Goal: Task Accomplishment & Management: Use online tool/utility

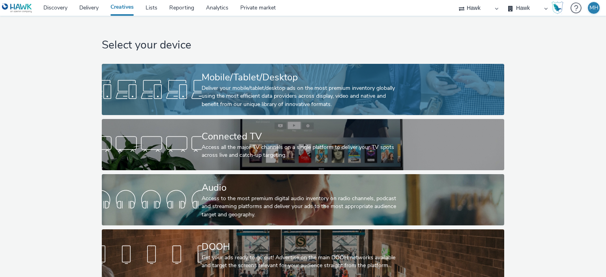
click at [317, 98] on div "Deliver your mobile/tablet/desktop ads on the most premium inventory globally u…" at bounding box center [302, 96] width 200 height 24
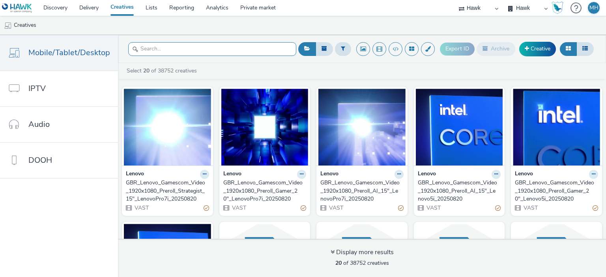
click at [218, 47] on input "text" at bounding box center [212, 49] width 168 height 14
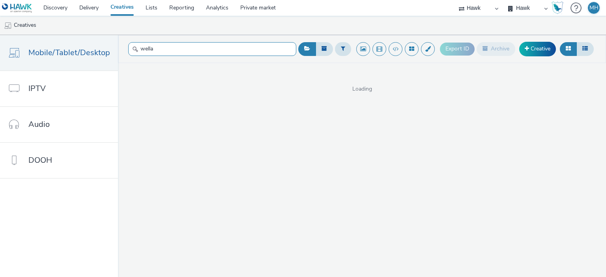
type input "wella"
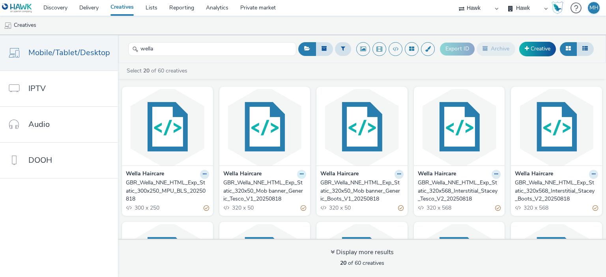
click at [206, 176] on icon at bounding box center [205, 174] width 4 height 5
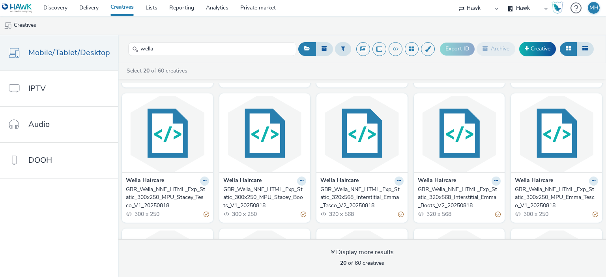
scroll to position [130, 0]
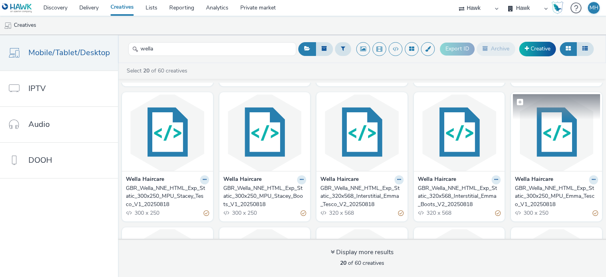
drag, startPoint x: 506, startPoint y: 144, endPoint x: 523, endPoint y: 147, distance: 17.7
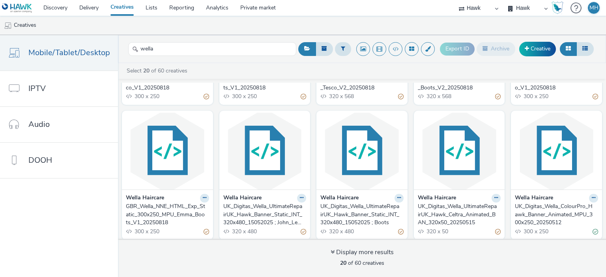
scroll to position [253, 0]
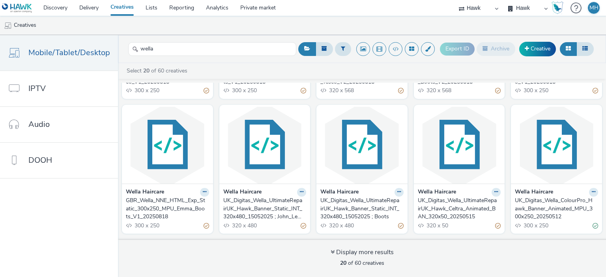
drag, startPoint x: 148, startPoint y: 192, endPoint x: 138, endPoint y: 200, distance: 12.1
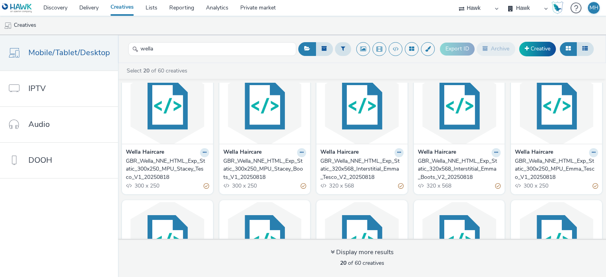
scroll to position [153, 0]
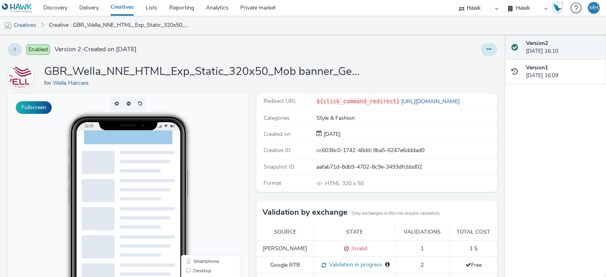
click at [484, 55] on button at bounding box center [489, 49] width 16 height 13
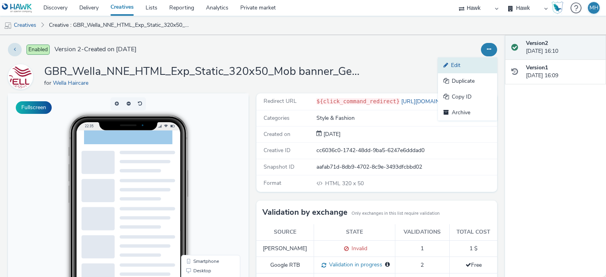
click at [479, 64] on link "Edit" at bounding box center [467, 66] width 59 height 16
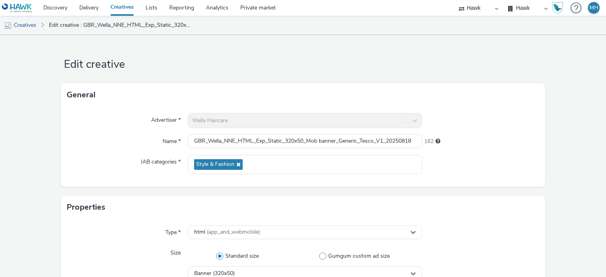
scroll to position [404, 0]
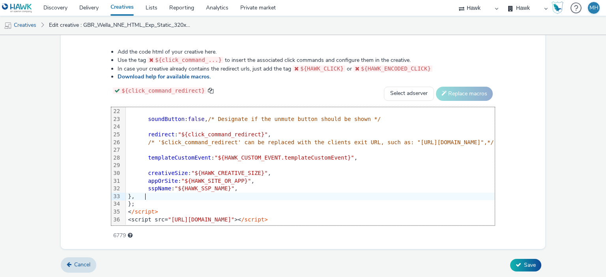
click at [382, 216] on div "<script src= "https://format.tabmo.io/test/adspot-v3/custom-adspot-v3.3.js" >< …" at bounding box center [440, 220] width 629 height 8
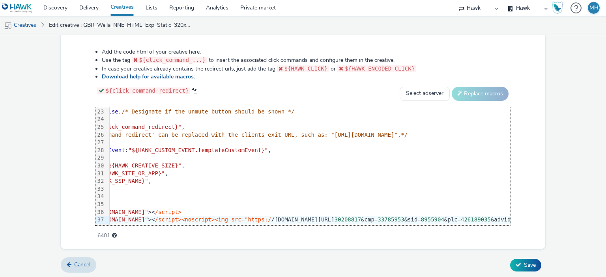
scroll to position [175, 757]
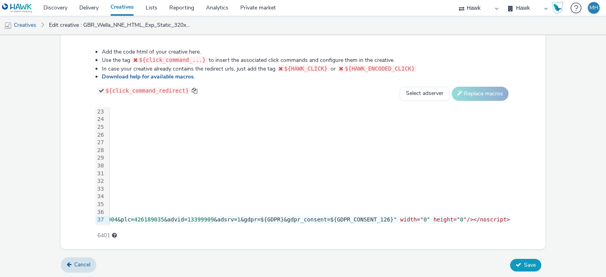
click at [532, 262] on button "Save" at bounding box center [525, 265] width 31 height 13
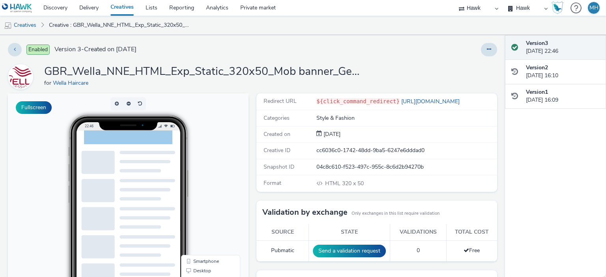
click at [171, 141] on div at bounding box center [147, 141] width 126 height 20
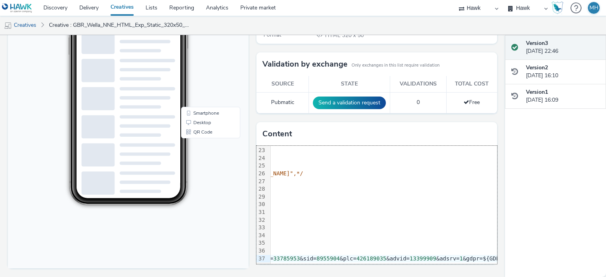
scroll to position [177, 0]
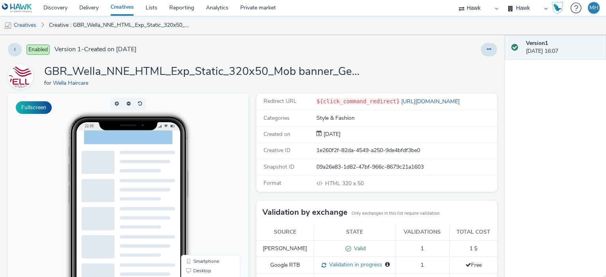
click at [178, 140] on div at bounding box center [147, 141] width 126 height 20
click at [487, 52] on icon at bounding box center [489, 50] width 4 height 6
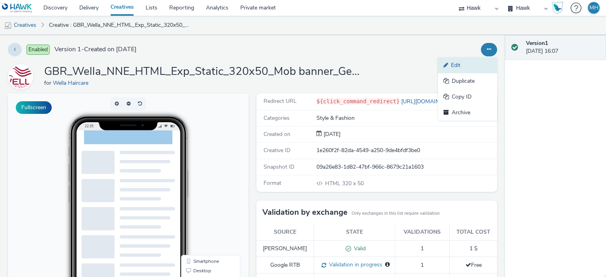
click at [477, 68] on link "Edit" at bounding box center [467, 66] width 59 height 16
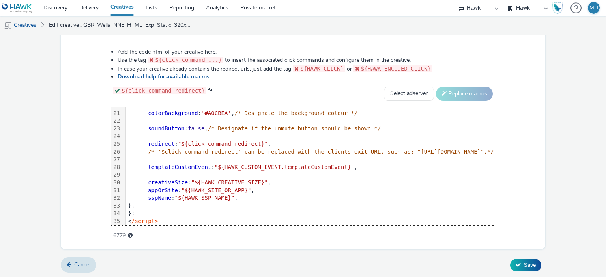
scroll to position [169, 0]
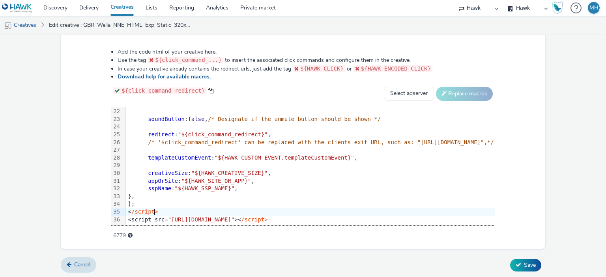
click at [436, 208] on div "< /script>" at bounding box center [440, 212] width 629 height 8
click at [431, 216] on div "<script src= "https://format.tabmo.io/test/adspot-v3/custom-adspot-v3.3.js" >< …" at bounding box center [440, 220] width 629 height 8
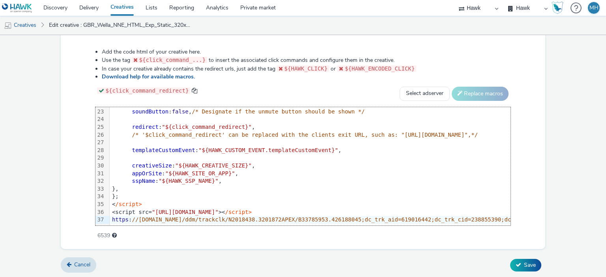
scroll to position [176, 338]
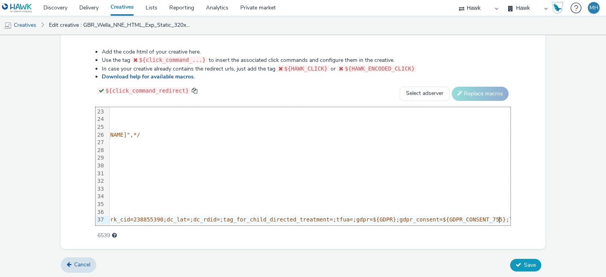
click at [529, 264] on span "Save" at bounding box center [530, 265] width 12 height 7
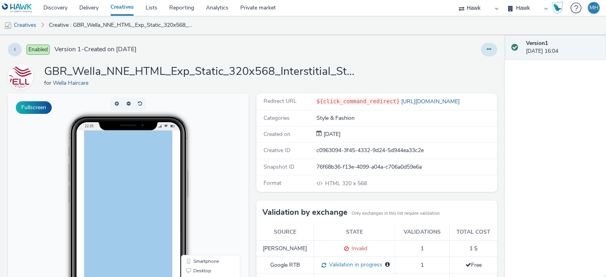
click at [487, 47] on icon at bounding box center [489, 50] width 4 height 6
drag, startPoint x: 476, startPoint y: 65, endPoint x: 481, endPoint y: 66, distance: 5.1
click at [481, 66] on link "Edit" at bounding box center [467, 66] width 59 height 16
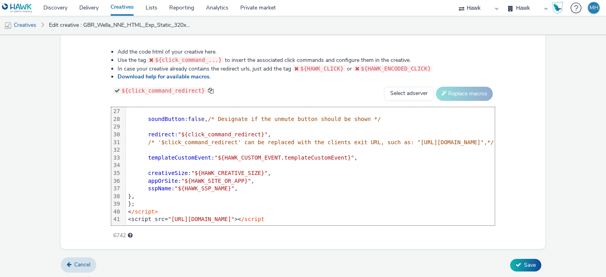
scroll to position [208, 0]
click at [406, 216] on div "<script src= "[URL][DOMAIN_NAME]" >< /script" at bounding box center [430, 220] width 608 height 8
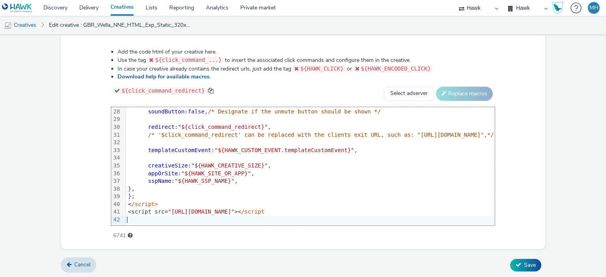
scroll to position [215, 338]
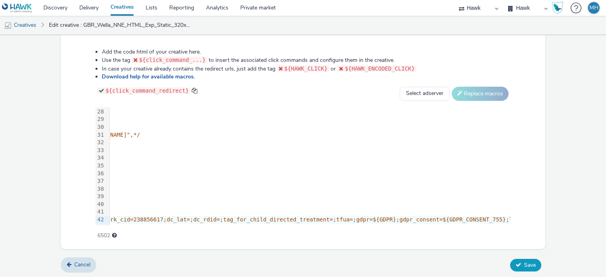
click at [526, 262] on span "Save" at bounding box center [530, 265] width 12 height 7
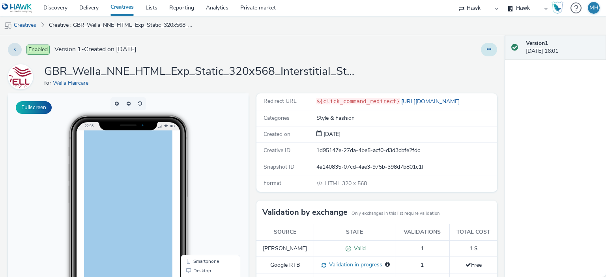
click at [481, 50] on button at bounding box center [489, 49] width 16 height 13
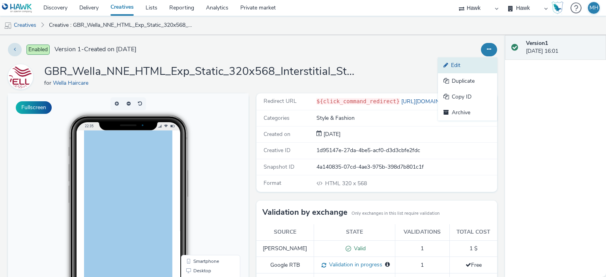
click at [467, 63] on link "Edit" at bounding box center [467, 66] width 59 height 16
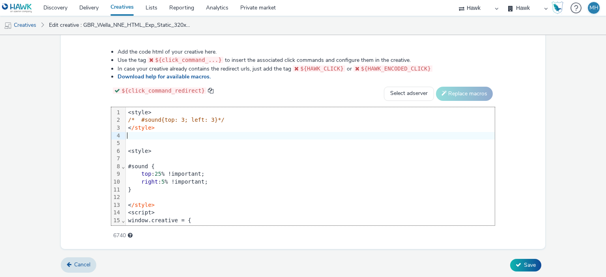
scroll to position [215, 0]
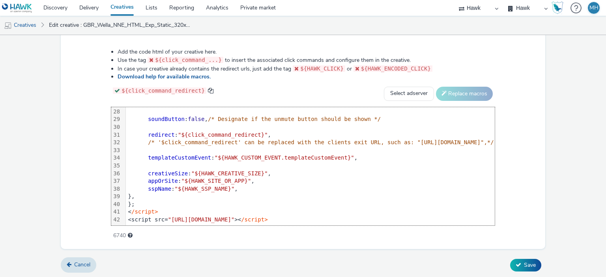
click at [418, 216] on div "<script src= "[URL][DOMAIN_NAME]" >< /script>" at bounding box center [430, 220] width 608 height 8
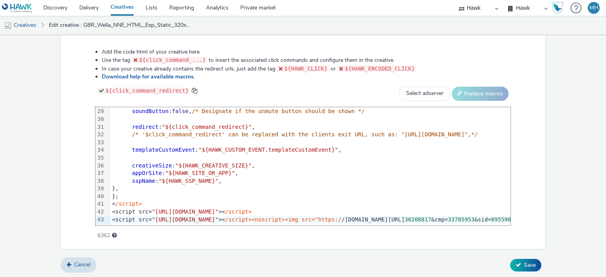
scroll to position [221, 757]
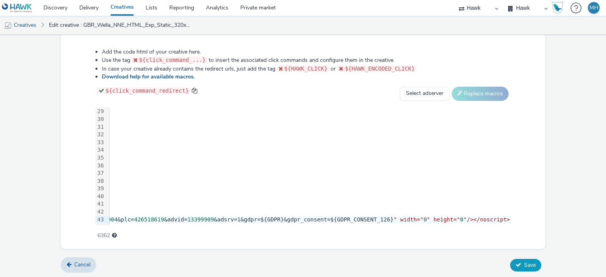
click at [518, 259] on button "Save" at bounding box center [525, 265] width 31 height 13
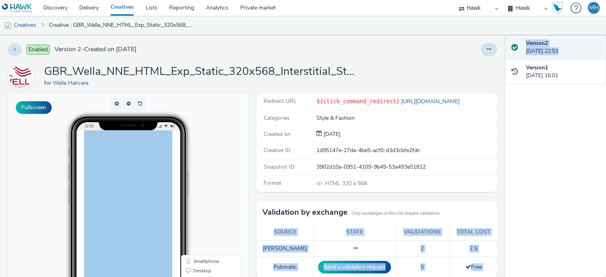
drag, startPoint x: 505, startPoint y: 148, endPoint x: 502, endPoint y: 228, distance: 80.1
click at [503, 230] on div "Enabled Version 2 - Created on 18 August 2025 GBR_Wella_NNE_HTML_Exp_Static_320…" at bounding box center [303, 156] width 606 height 242
click at [523, 150] on div "Version 2 20 August 2025, 22:53 Version 1 18 August 2025, 16:01" at bounding box center [555, 156] width 101 height 242
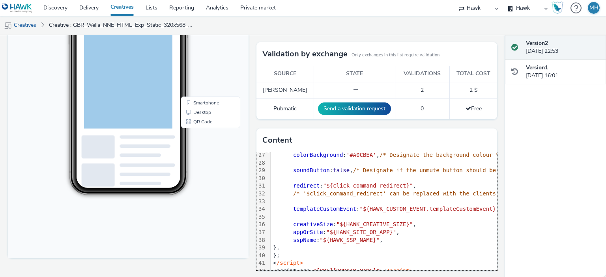
scroll to position [223, 0]
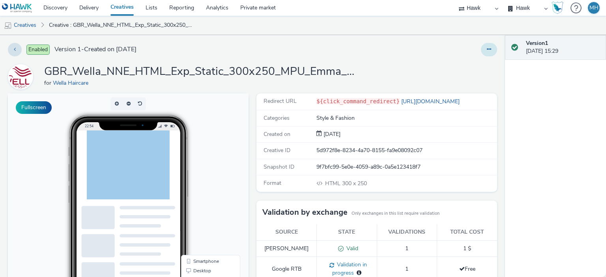
click at [488, 47] on button at bounding box center [489, 49] width 16 height 13
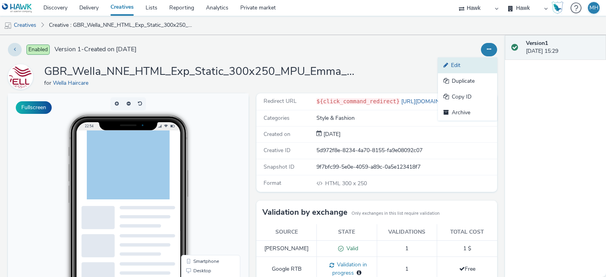
click at [473, 66] on link "Edit" at bounding box center [467, 66] width 59 height 16
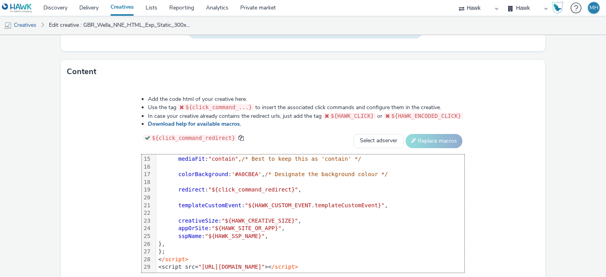
scroll to position [404, 0]
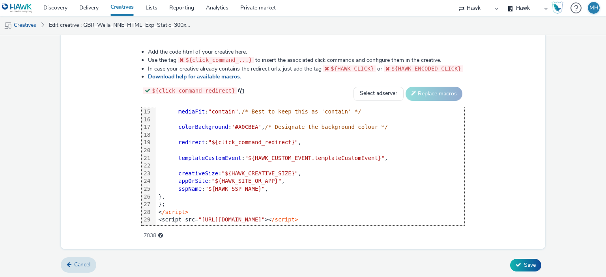
click at [379, 216] on div "<script src= "[URL][DOMAIN_NAME]" >< /script>" at bounding box center [310, 220] width 308 height 8
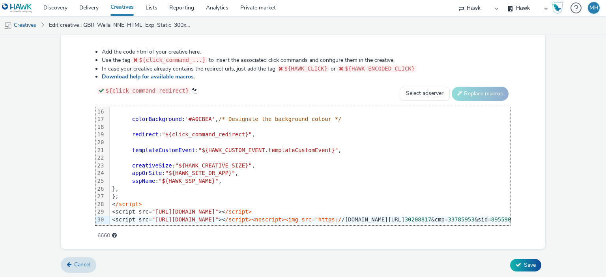
scroll to position [120, 757]
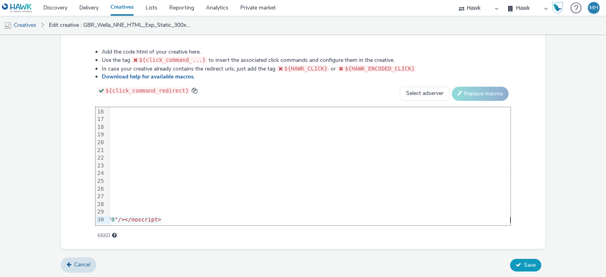
click at [513, 260] on button "Save" at bounding box center [525, 265] width 31 height 13
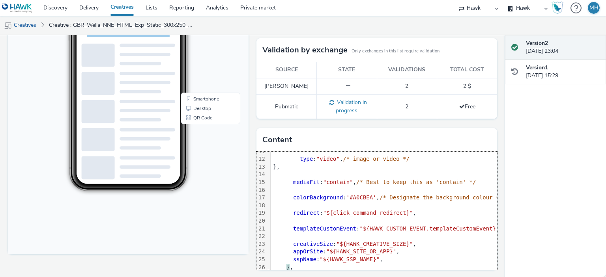
scroll to position [123, 0]
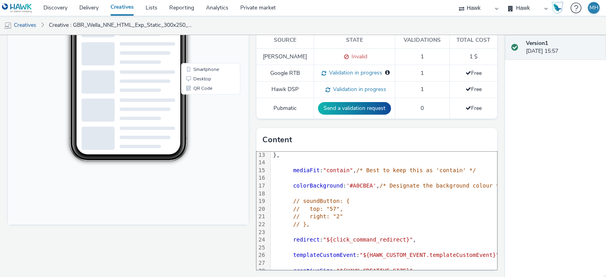
scroll to position [93, 0]
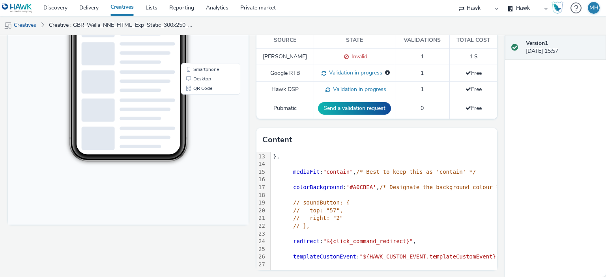
drag, startPoint x: 501, startPoint y: 236, endPoint x: 514, endPoint y: 180, distance: 57.8
click at [514, 180] on div "Version 1 [DATE] 15:57" at bounding box center [555, 156] width 101 height 242
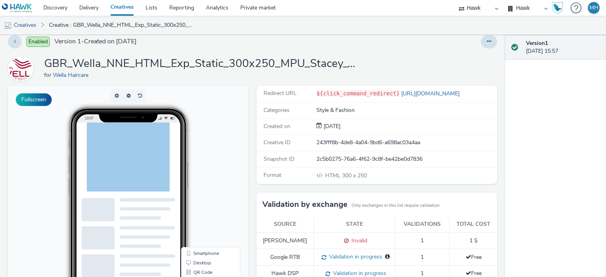
scroll to position [4, 0]
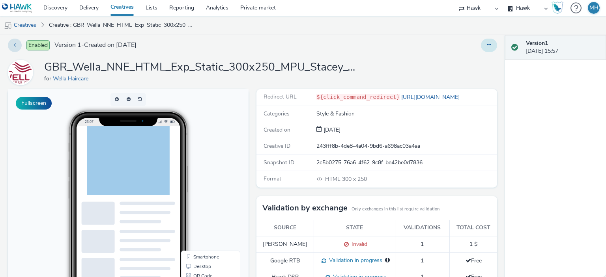
click at [487, 44] on icon at bounding box center [489, 45] width 4 height 6
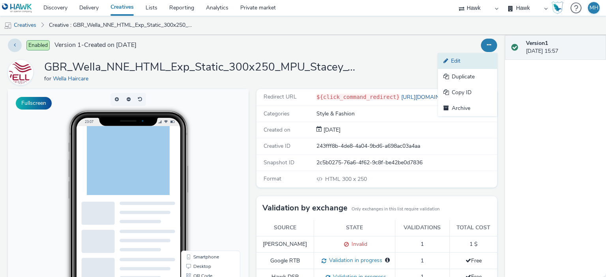
click at [475, 65] on link "Edit" at bounding box center [467, 61] width 59 height 16
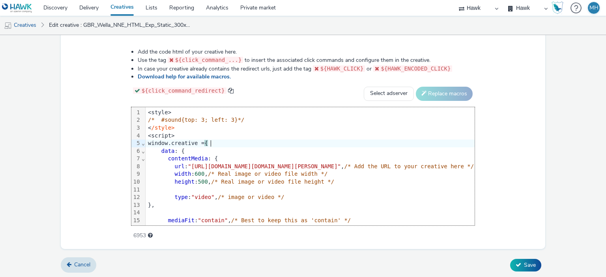
scroll to position [153, 0]
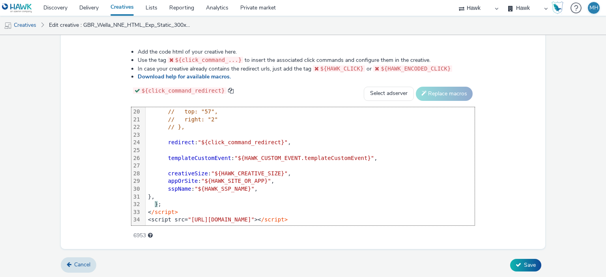
click at [402, 216] on div "<script src= "[URL][DOMAIN_NAME]" >< /script>" at bounding box center [310, 220] width 329 height 8
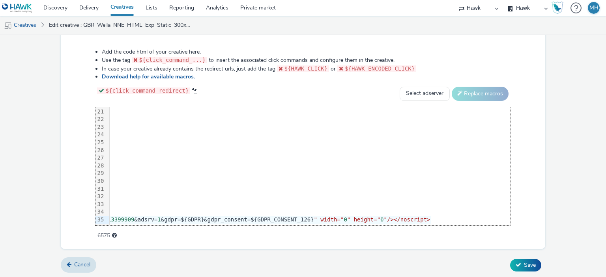
scroll to position [159, 486]
click at [524, 263] on span "Save" at bounding box center [530, 265] width 12 height 7
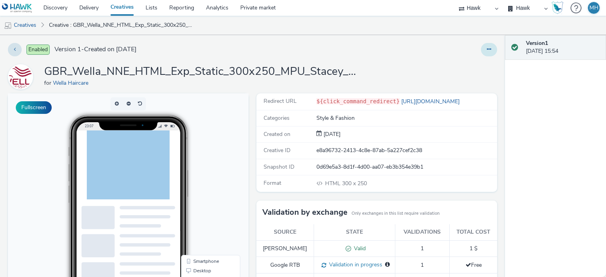
click at [487, 49] on icon at bounding box center [489, 50] width 4 height 6
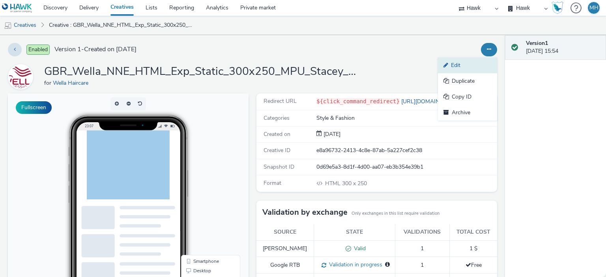
click at [475, 64] on link "Edit" at bounding box center [467, 66] width 59 height 16
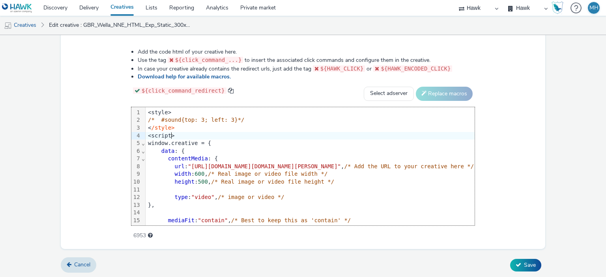
scroll to position [153, 0]
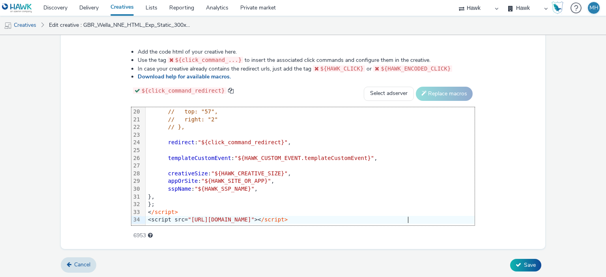
click at [424, 216] on div "<script src= "https://format.tabmo.io/test/adspot-v3/custom-adspot-v3.7.2.js" >…" at bounding box center [446, 220] width 601 height 8
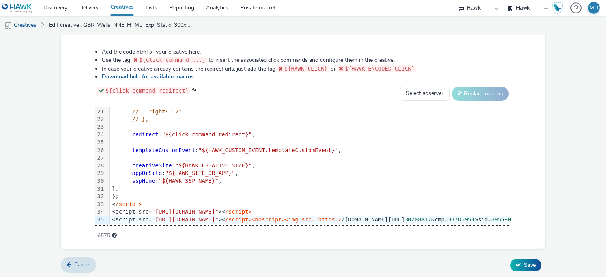
scroll to position [159, 757]
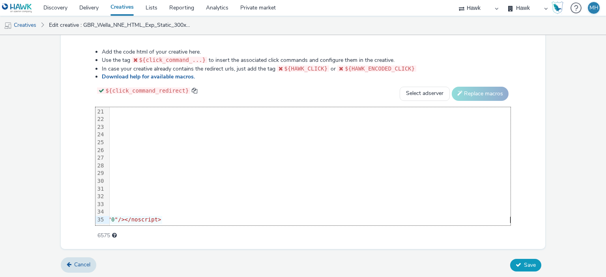
click at [527, 263] on span "Save" at bounding box center [530, 265] width 12 height 7
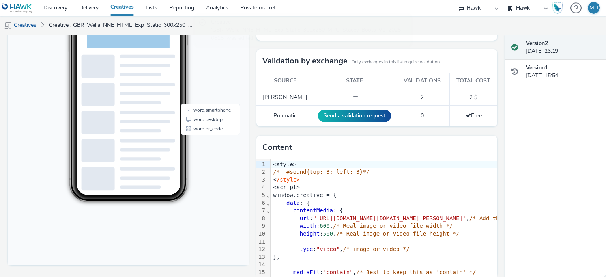
scroll to position [159, 0]
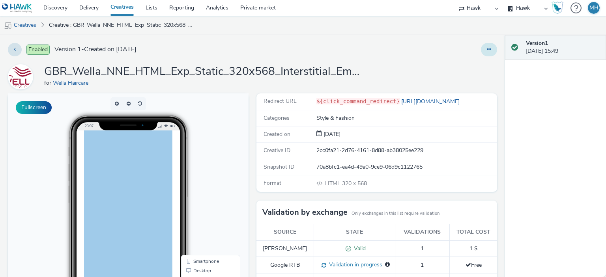
click at [486, 49] on button at bounding box center [489, 49] width 16 height 13
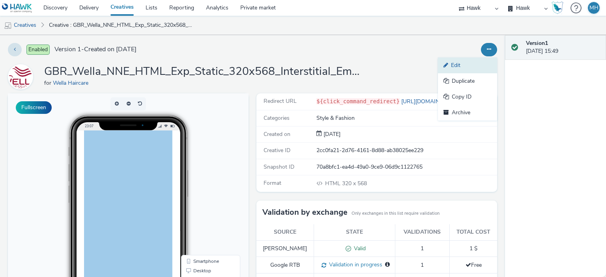
click at [478, 63] on link "Edit" at bounding box center [467, 66] width 59 height 16
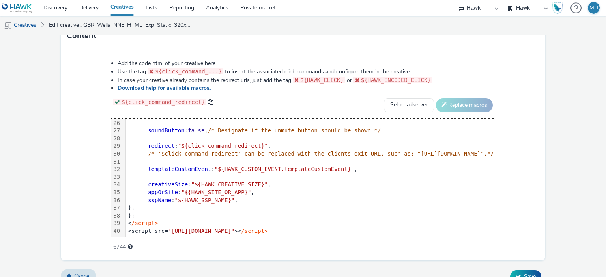
scroll to position [403, 0]
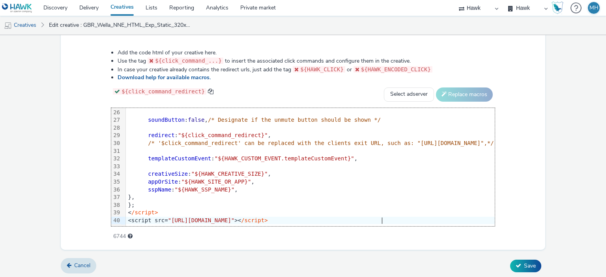
click at [442, 217] on div "<script src= "[URL][DOMAIN_NAME]" >< /script>" at bounding box center [426, 221] width 601 height 8
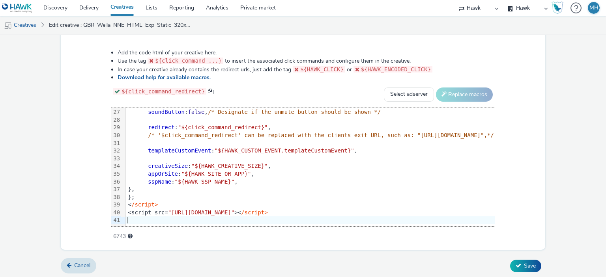
scroll to position [206, 757]
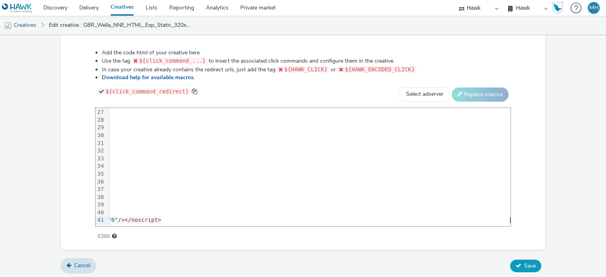
click at [524, 266] on span "Save" at bounding box center [530, 265] width 12 height 7
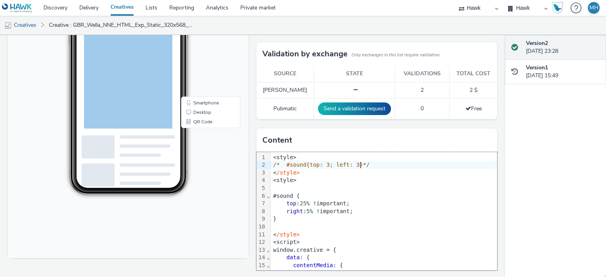
scroll to position [208, 0]
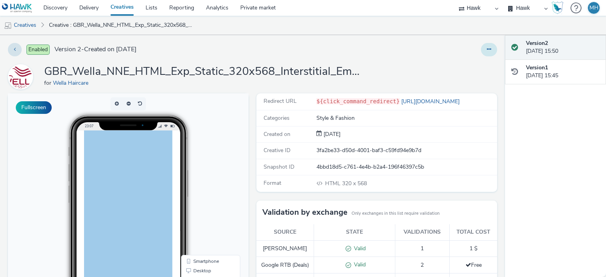
click at [486, 45] on button at bounding box center [489, 49] width 16 height 13
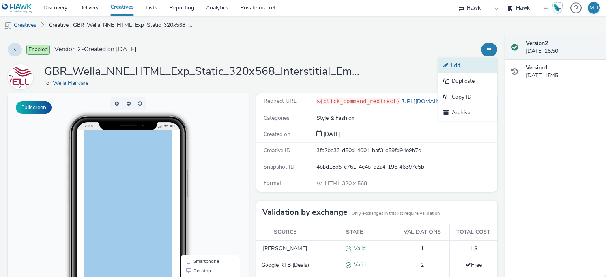
click at [469, 67] on link "Edit" at bounding box center [467, 66] width 59 height 16
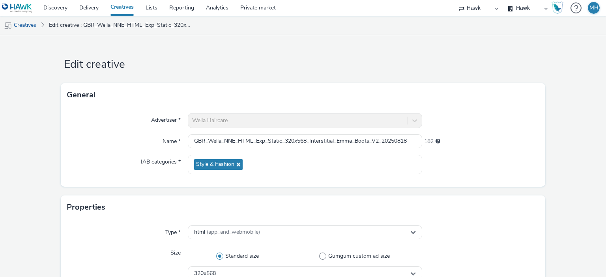
scroll to position [404, 0]
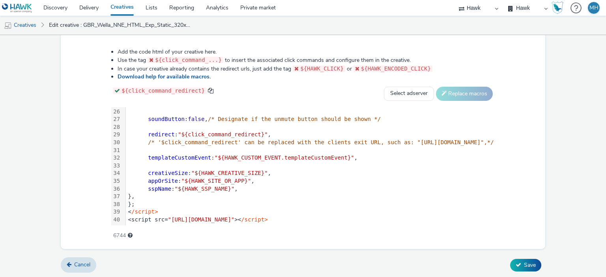
click at [399, 216] on div "<script src= "[URL][DOMAIN_NAME]" >< /script>" at bounding box center [426, 220] width 601 height 8
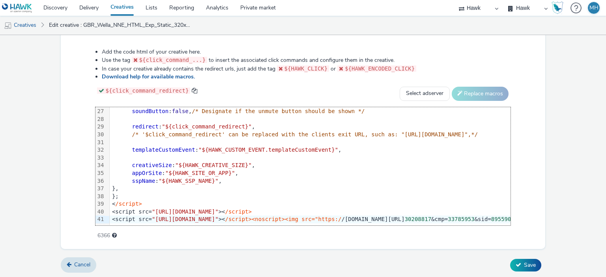
scroll to position [206, 757]
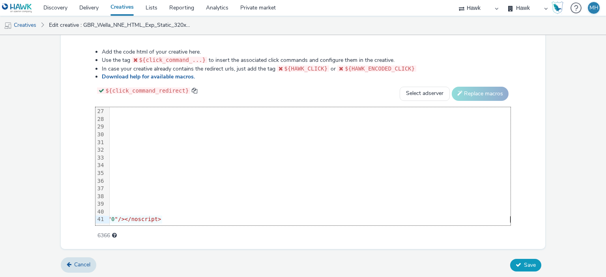
click at [511, 260] on button "Save" at bounding box center [525, 265] width 31 height 13
